Goal: Check status: Check status

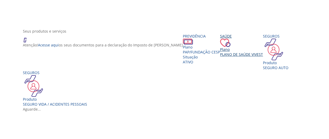
scroll to position [78, 0]
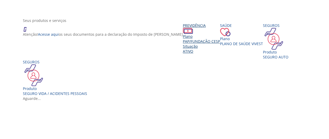
click at [183, 39] on div "Plano" at bounding box center [201, 36] width 37 height 5
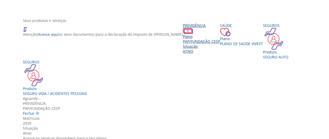
scroll to position [58, 0]
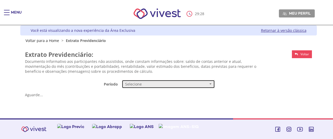
click at [209, 81] on button "Selecione" at bounding box center [168, 84] width 93 height 9
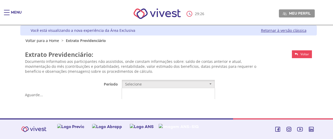
click at [130, 92] on span "Mensal" at bounding box center [131, 94] width 11 height 4
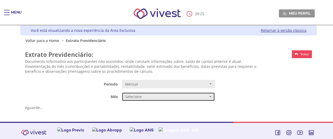
click at [148, 95] on span "Selecione" at bounding box center [166, 96] width 83 height 5
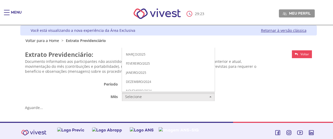
click at [131, 7] on span "AGOSTO/2025" at bounding box center [136, 9] width 21 height 4
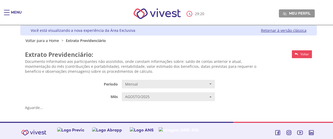
click at [271, 65] on div "Voltar Extrato Previdenciário: Documento informativo aos participantes não assi…" at bounding box center [168, 63] width 291 height 27
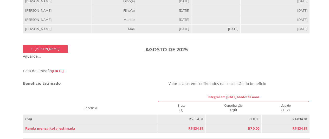
scroll to position [182, 0]
